Goal: Navigation & Orientation: Understand site structure

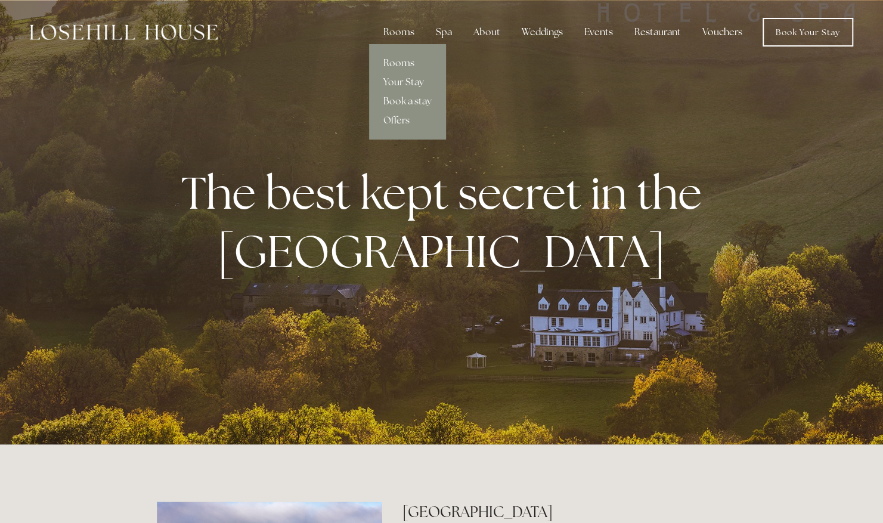
click at [404, 58] on link "Rooms" at bounding box center [407, 63] width 77 height 19
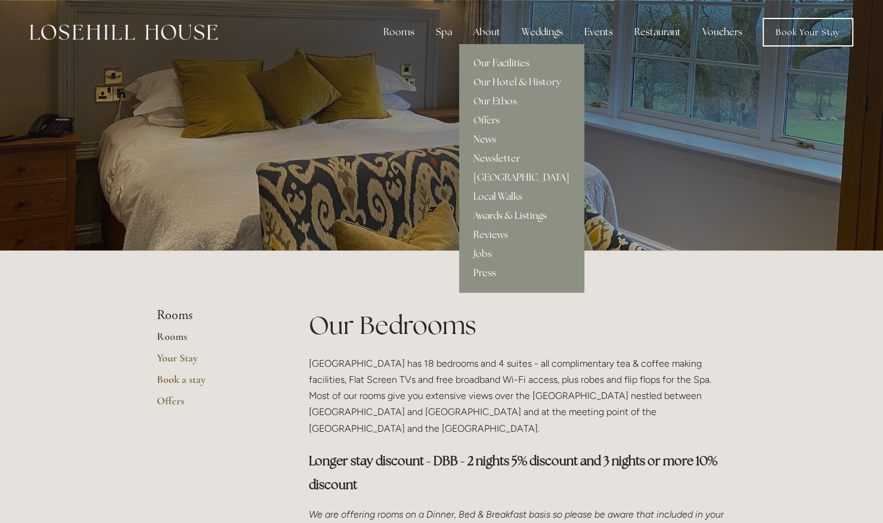
click at [490, 61] on link "Our Facilities" at bounding box center [521, 63] width 125 height 19
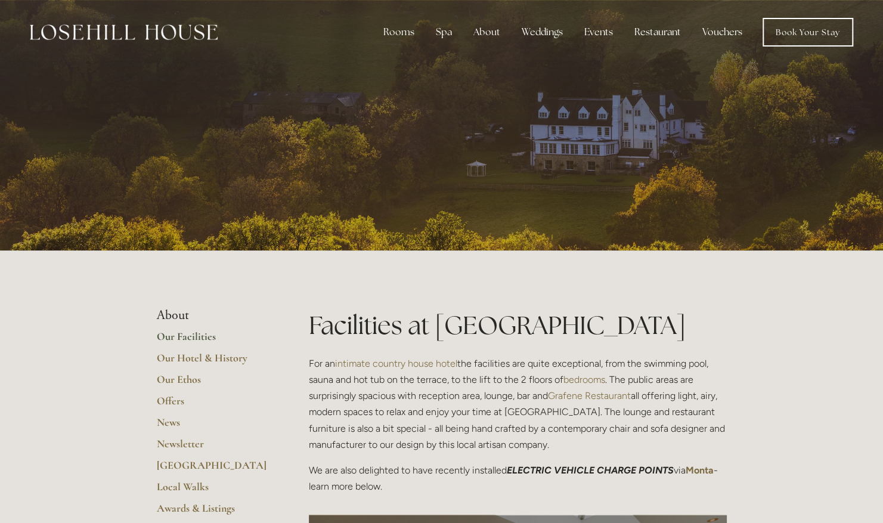
click at [490, 61] on div "Rooms Rooms Your Stay Book a stay Offers Spa About" at bounding box center [442, 32] width 860 height 64
click at [179, 34] on img at bounding box center [124, 32] width 188 height 16
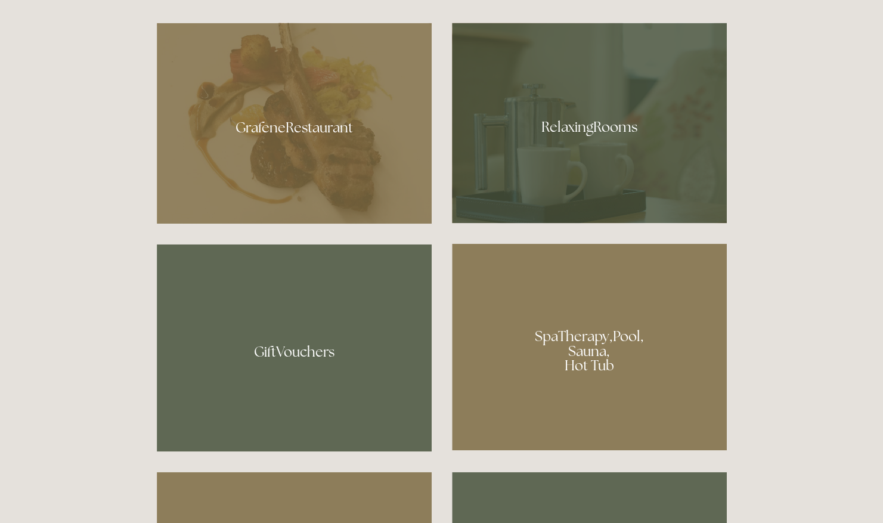
scroll to position [808, 0]
